Goal: Task Accomplishment & Management: Complete application form

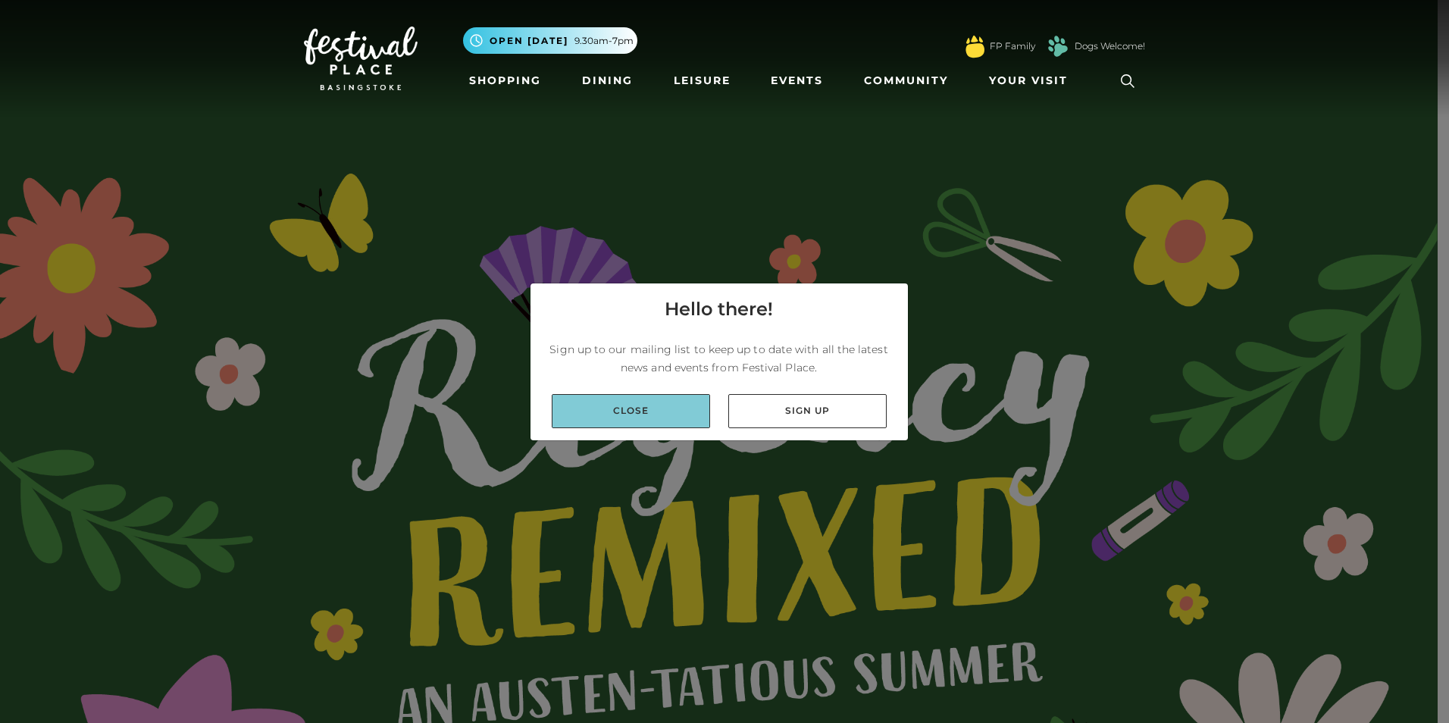
click at [672, 407] on link "Close" at bounding box center [631, 411] width 158 height 34
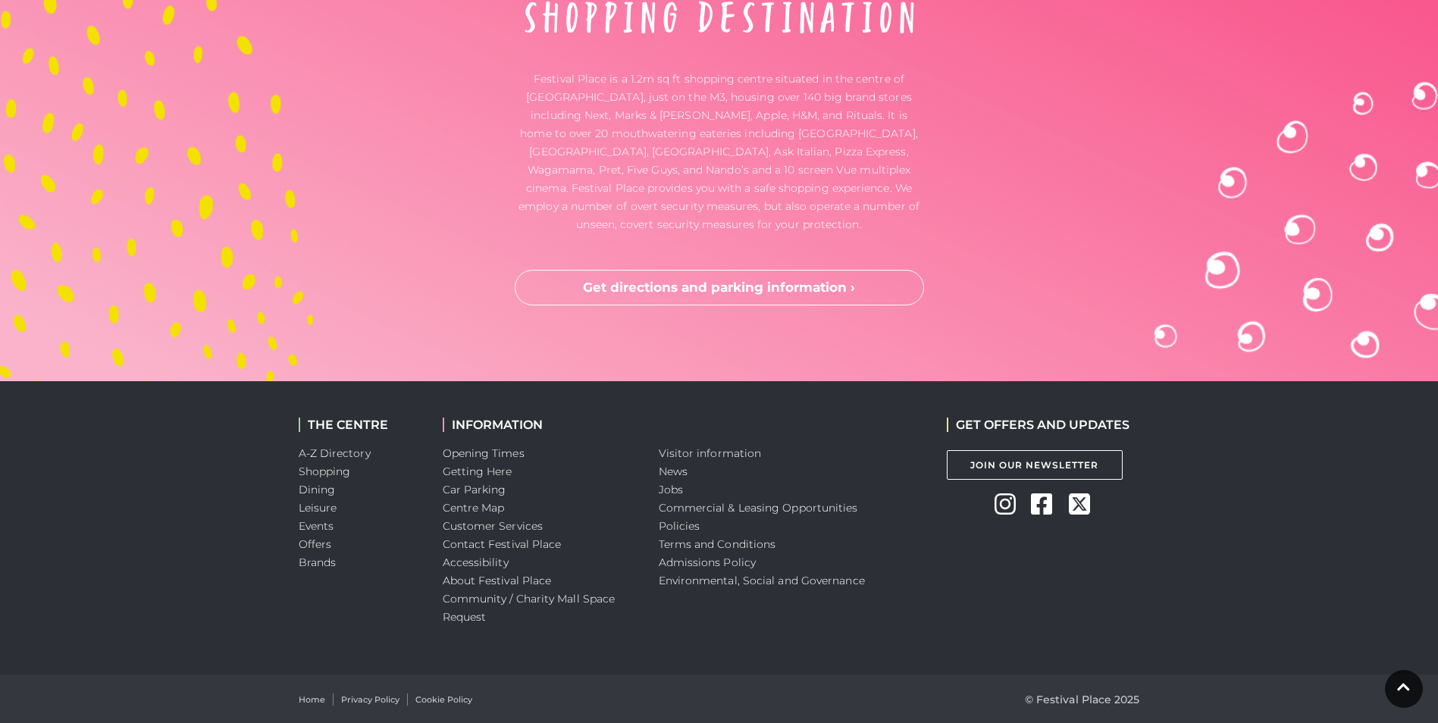
scroll to position [5031, 0]
click at [671, 486] on link "Jobs" at bounding box center [671, 489] width 24 height 14
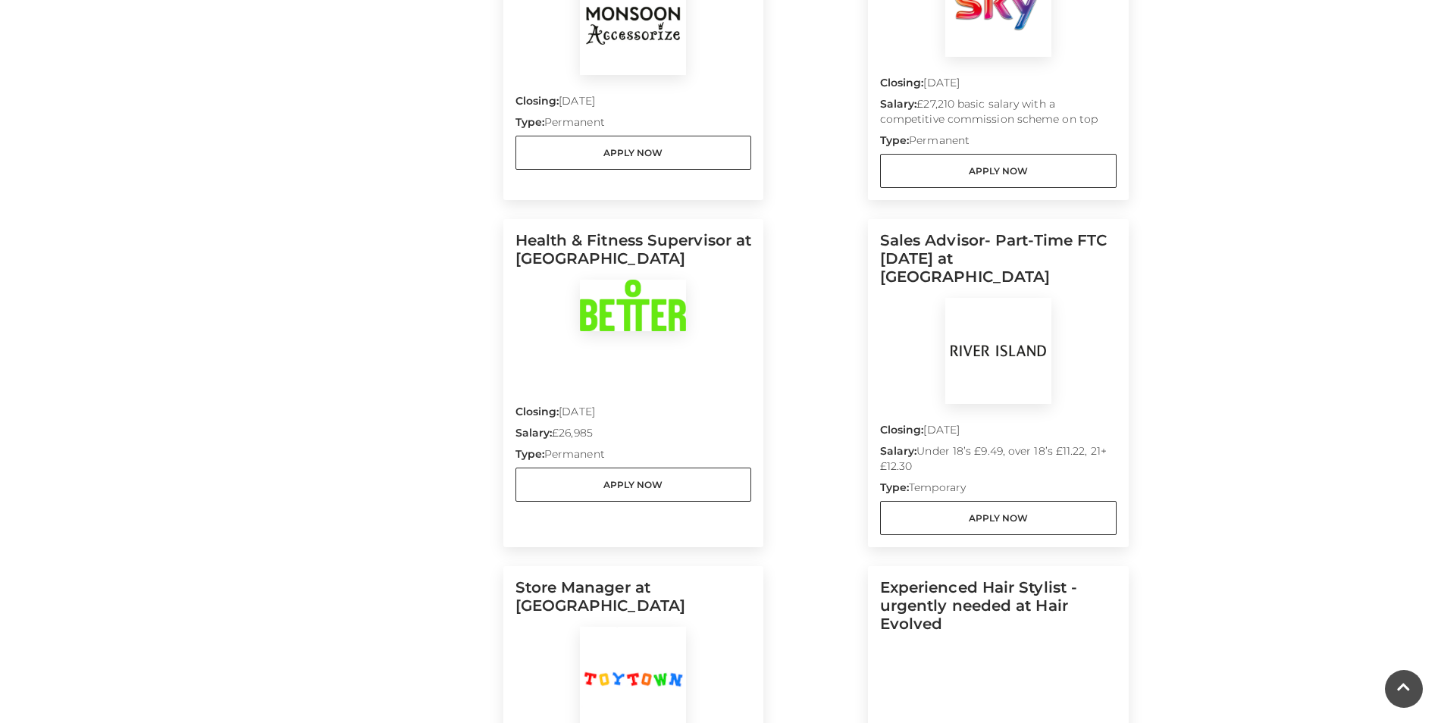
scroll to position [985, 0]
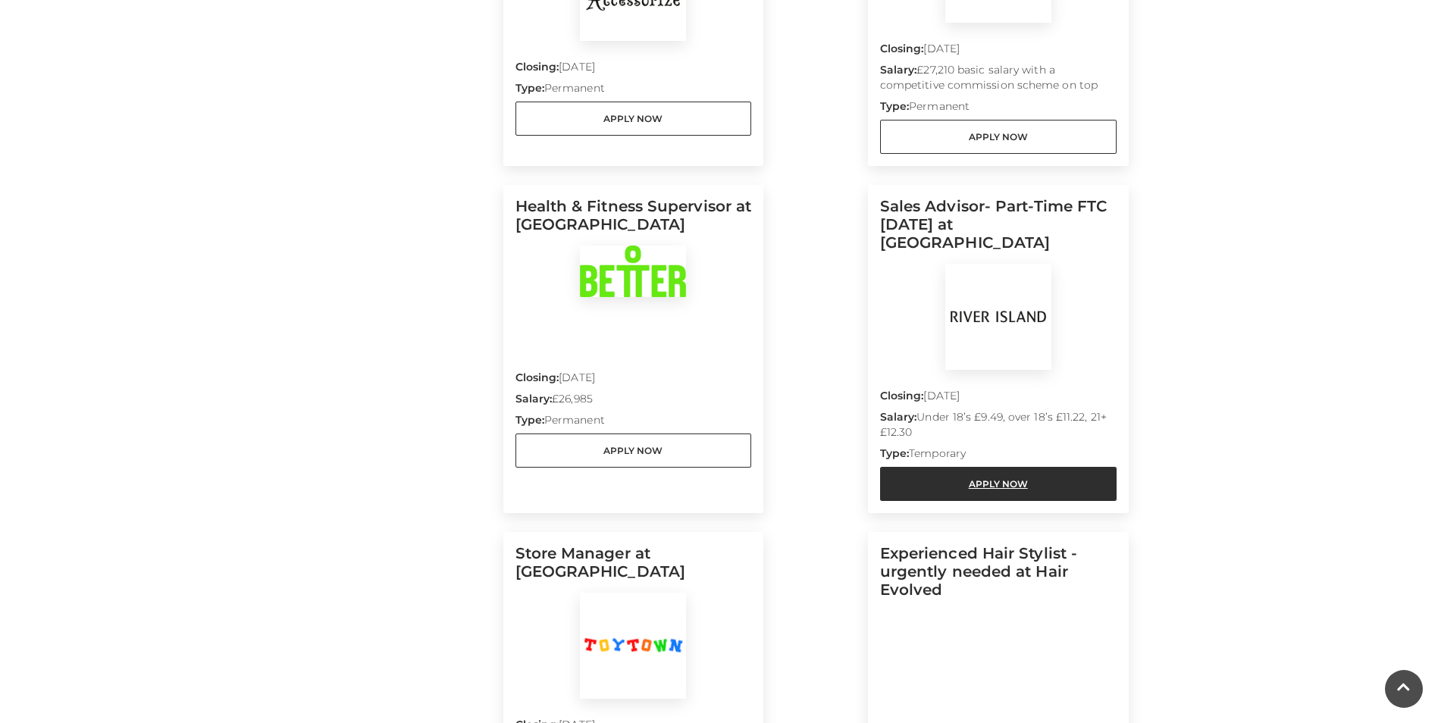
click at [981, 467] on link "Apply Now" at bounding box center [998, 484] width 236 height 34
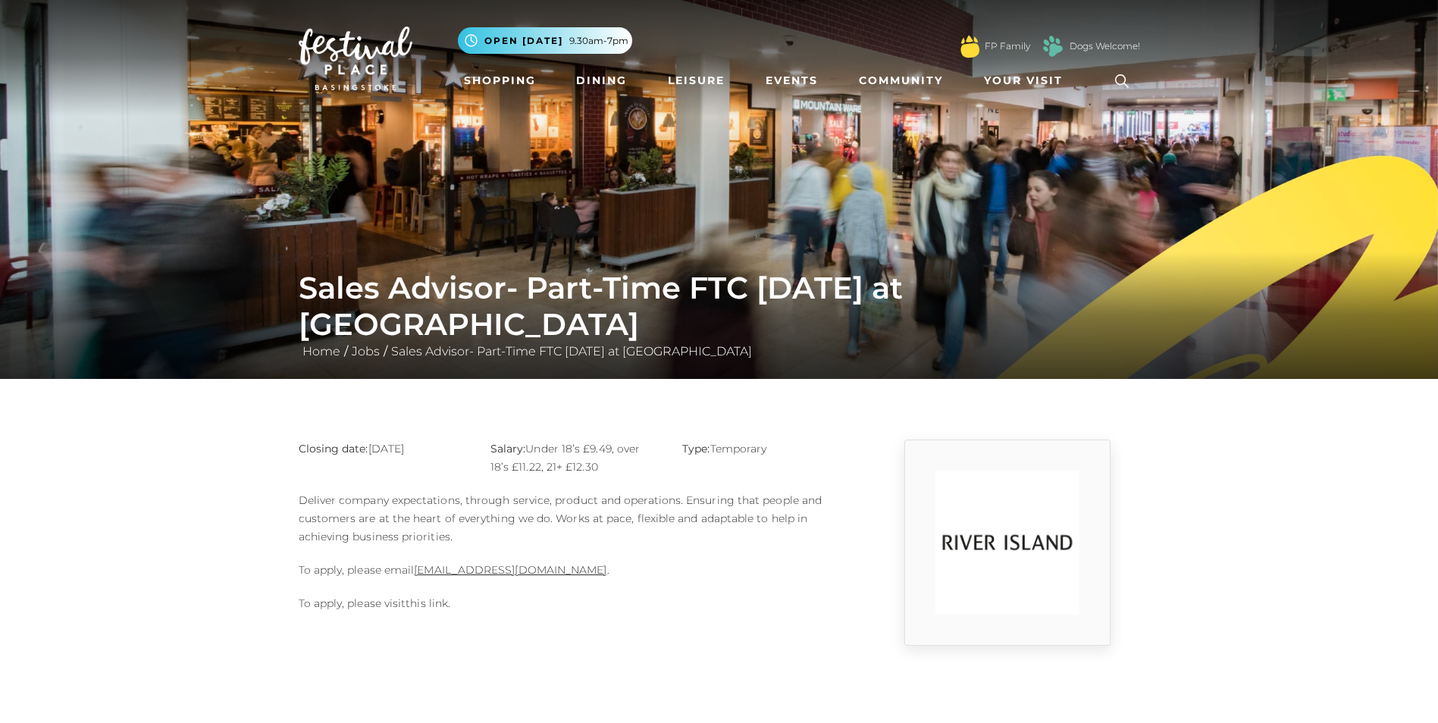
click at [429, 602] on link "this link" at bounding box center [426, 603] width 42 height 14
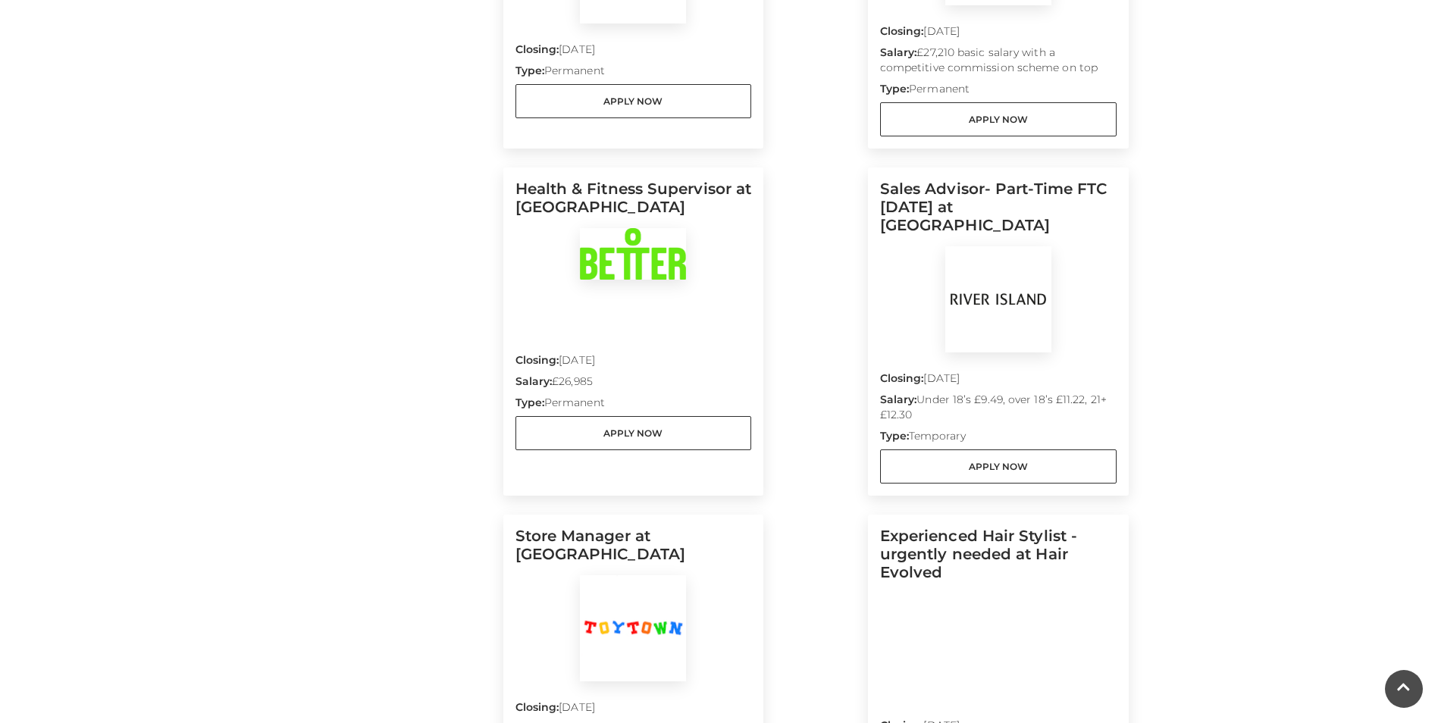
scroll to position [985, 0]
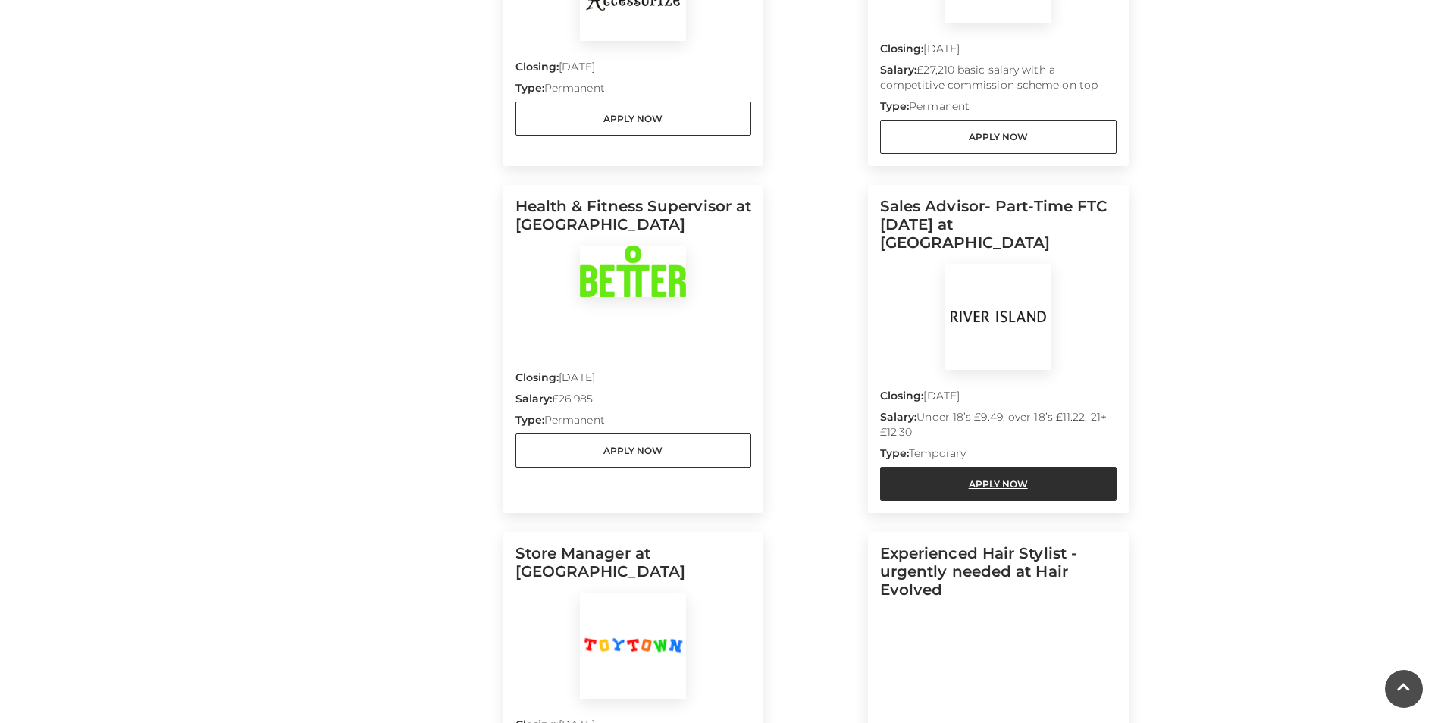
click at [928, 467] on link "Apply Now" at bounding box center [998, 484] width 236 height 34
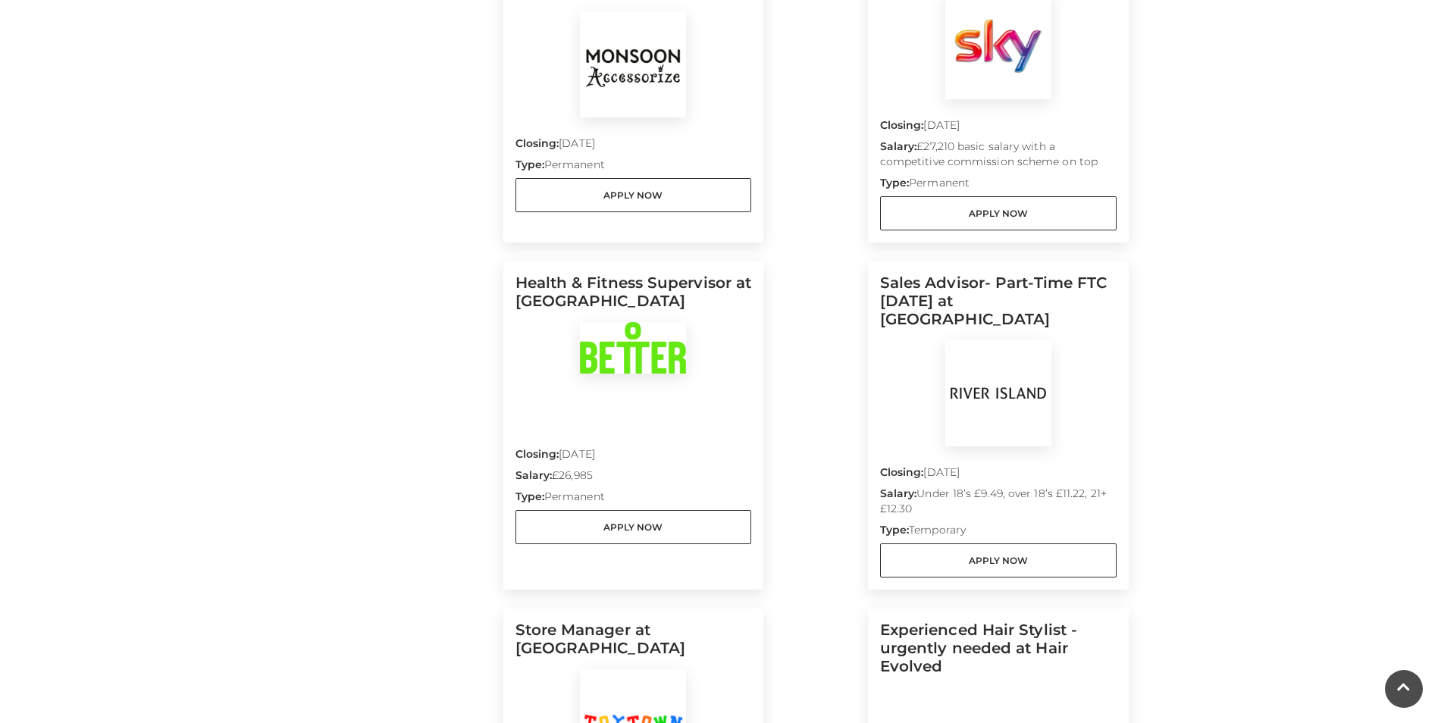
scroll to position [909, 0]
